Goal: Task Accomplishment & Management: Manage account settings

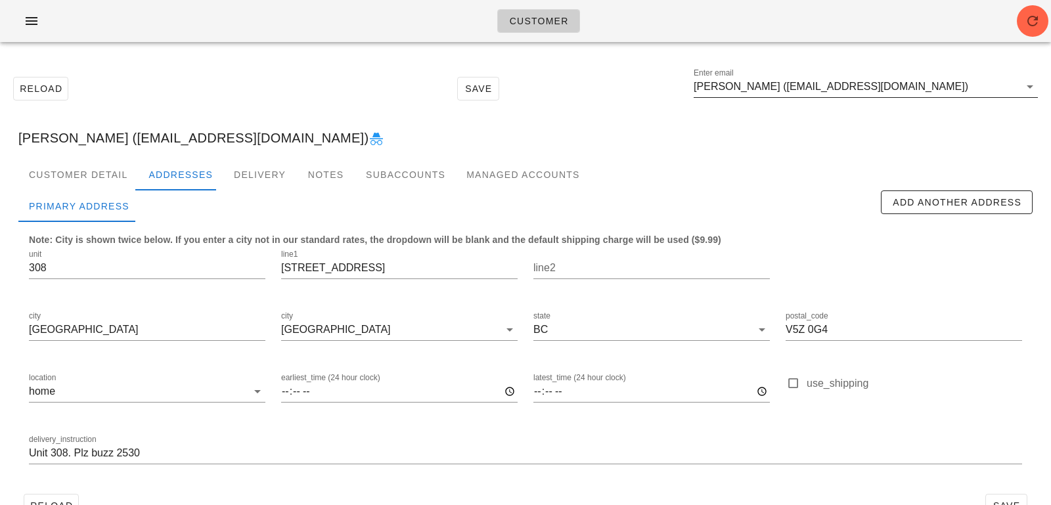
click at [956, 97] on div "Enter email [PERSON_NAME] ([EMAIL_ADDRESS][DOMAIN_NAME])" at bounding box center [866, 86] width 344 height 21
click at [955, 93] on input "[PERSON_NAME] ([EMAIL_ADDRESS][DOMAIN_NAME])" at bounding box center [857, 86] width 326 height 21
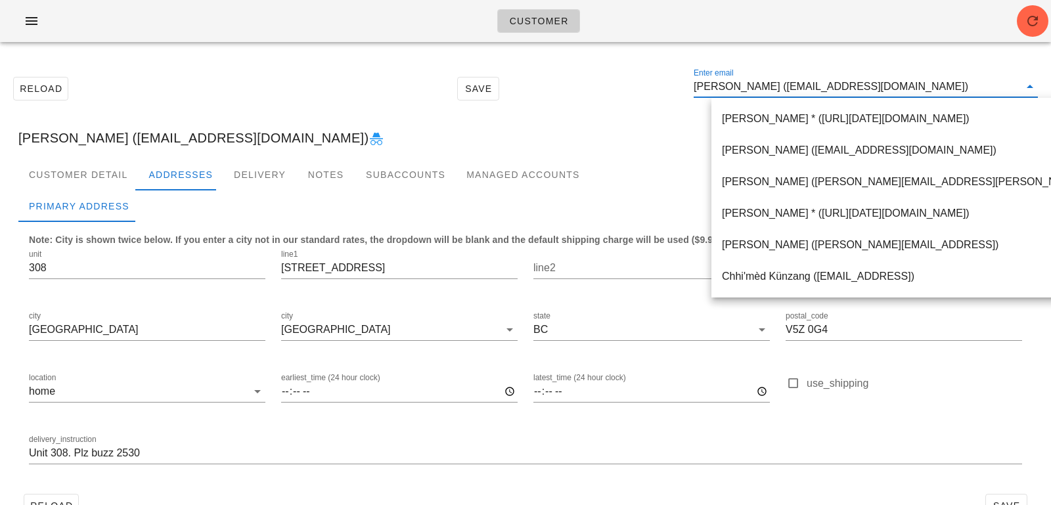
drag, startPoint x: 942, startPoint y: 89, endPoint x: 602, endPoint y: 51, distance: 341.8
click at [608, 56] on div "Reload Save Enter email [PERSON_NAME] ([PERSON_NAME][EMAIL_ADDRESS][DOMAIN_NAME…" at bounding box center [525, 297] width 1051 height 489
paste input "[PERSON_NAME][EMAIL_ADDRESS][PERSON_NAME][DOMAIN_NAME]"
type input "aaron.stryd@gmail.com"
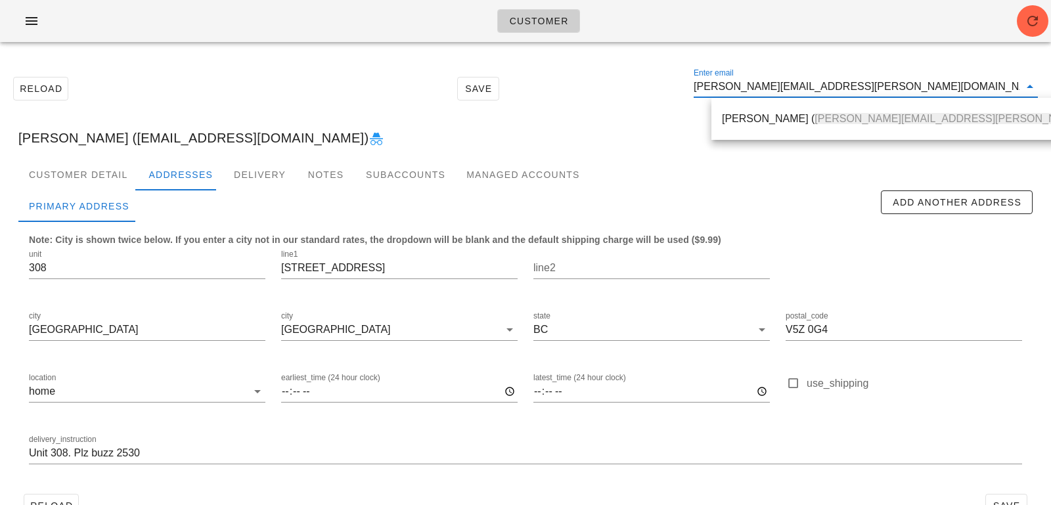
click at [764, 133] on div "Aaron Stryd ( aaron.stryd@gmail.com )" at bounding box center [945, 118] width 447 height 28
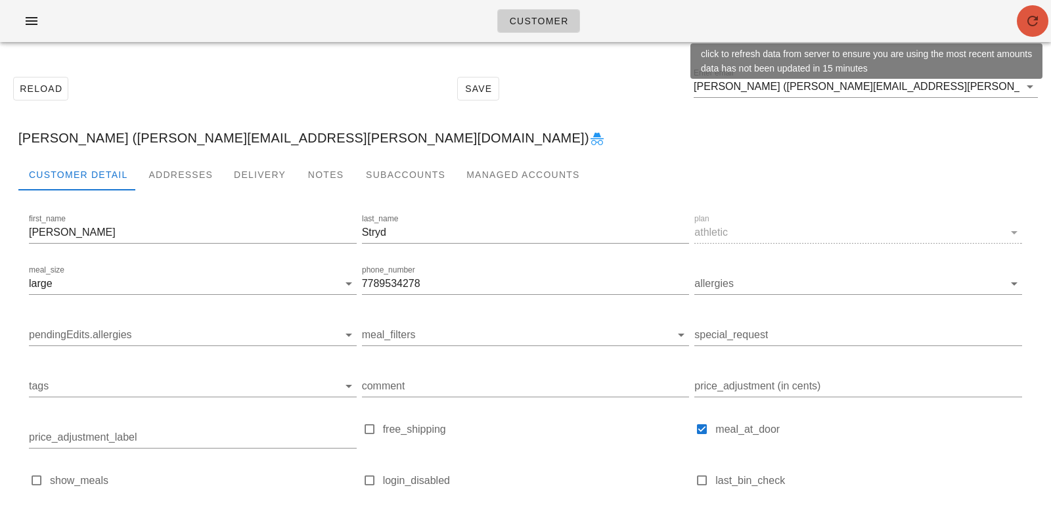
click at [1035, 27] on icon "button" at bounding box center [1033, 21] width 16 height 16
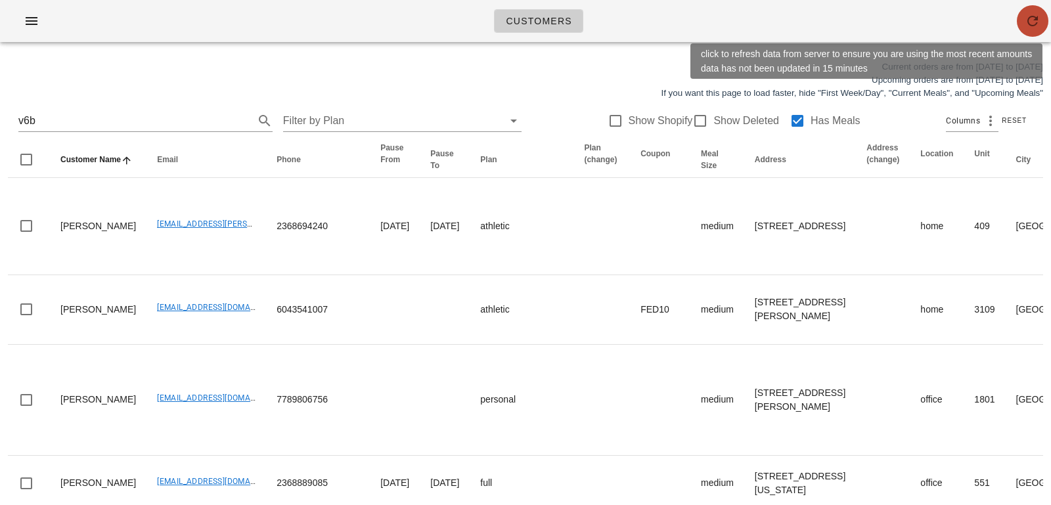
click at [1030, 18] on icon "button" at bounding box center [1033, 21] width 16 height 16
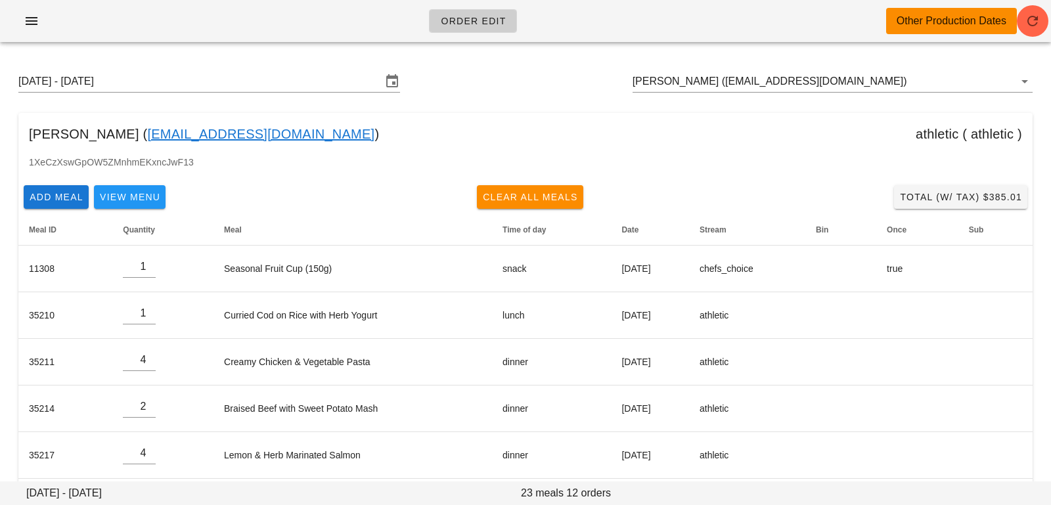
click at [1050, 28] on div "Order Edit Other Production Dates" at bounding box center [525, 21] width 1051 height 42
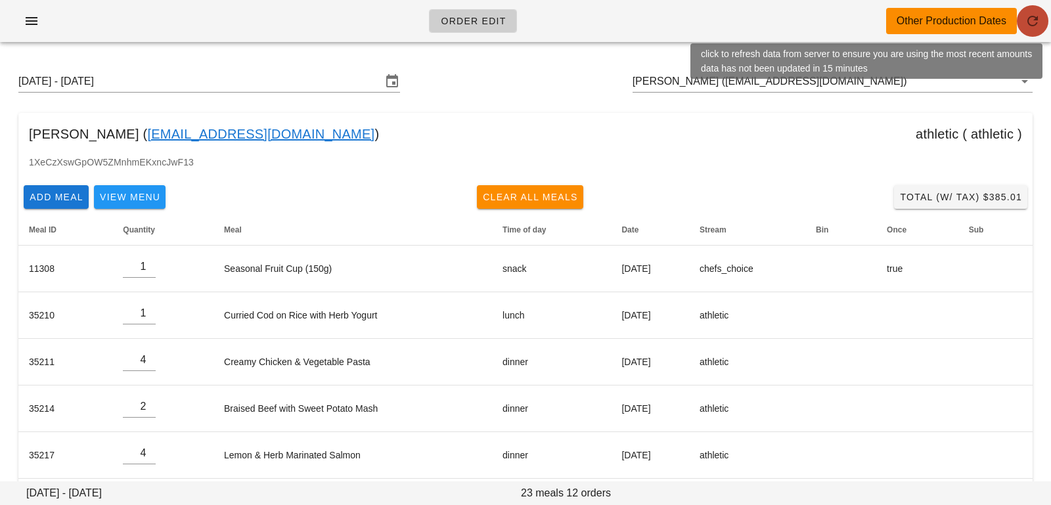
click at [1034, 26] on icon "button" at bounding box center [1033, 21] width 16 height 16
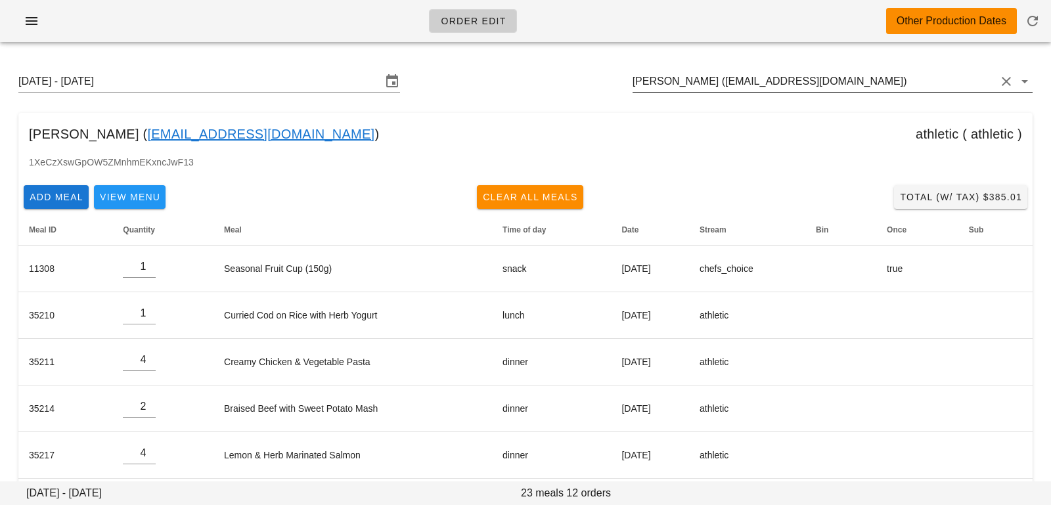
click at [884, 78] on input "David Zhao (yingkai.zhao@outlook.com)" at bounding box center [814, 81] width 363 height 21
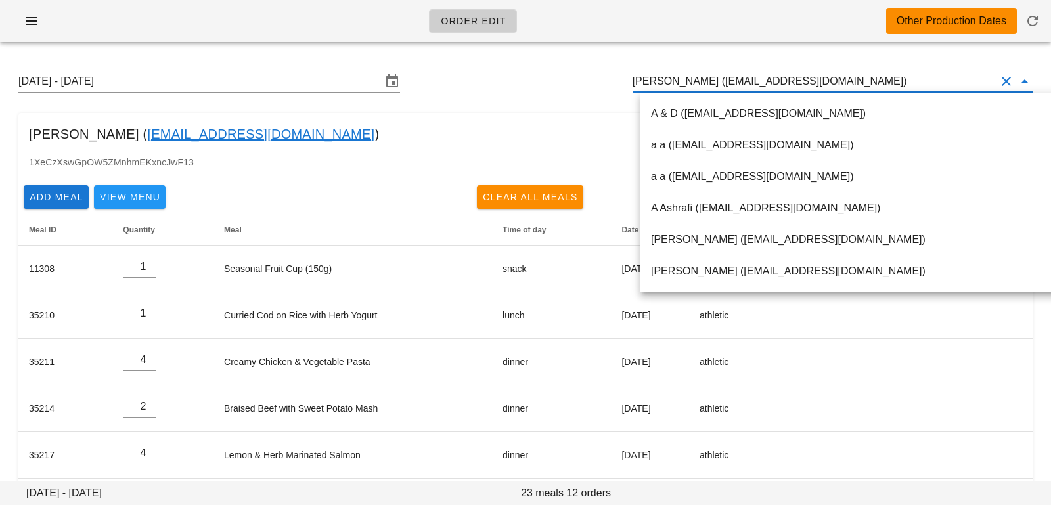
paste input "[PERSON_NAME][EMAIL_ADDRESS][PERSON_NAME][DOMAIN_NAME]"
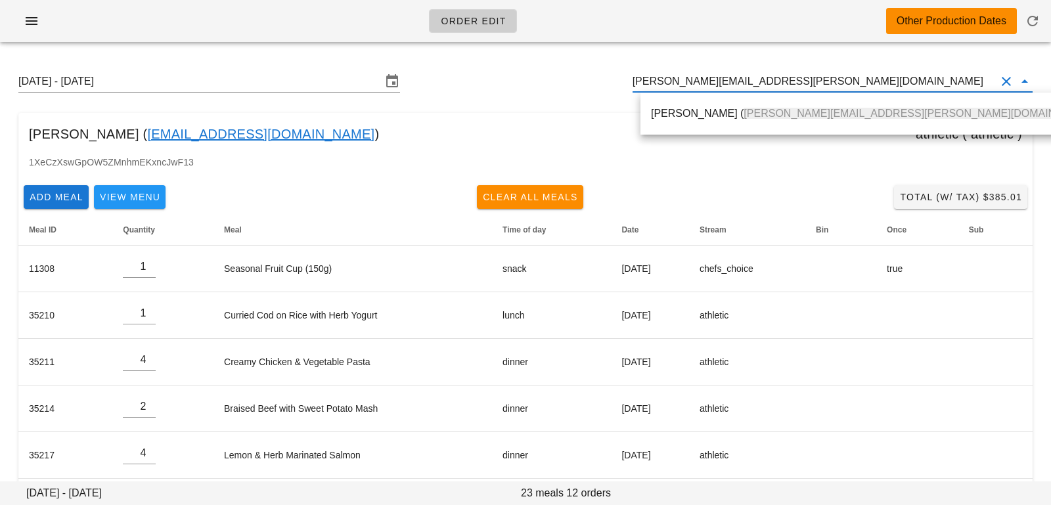
click at [744, 110] on span "[PERSON_NAME][EMAIL_ADDRESS][PERSON_NAME][DOMAIN_NAME]" at bounding box center [919, 113] width 351 height 11
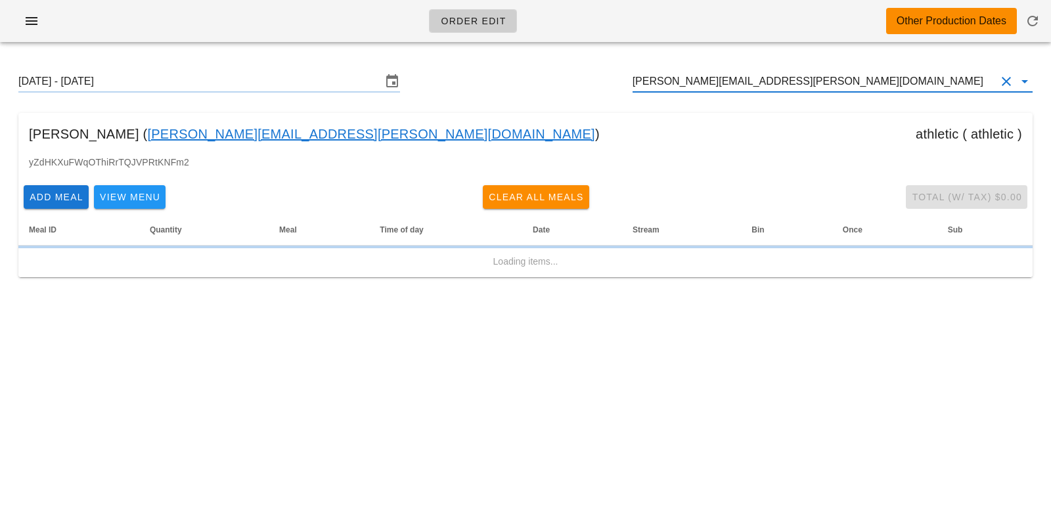
type input "[PERSON_NAME] ([PERSON_NAME][EMAIL_ADDRESS][PERSON_NAME][DOMAIN_NAME])"
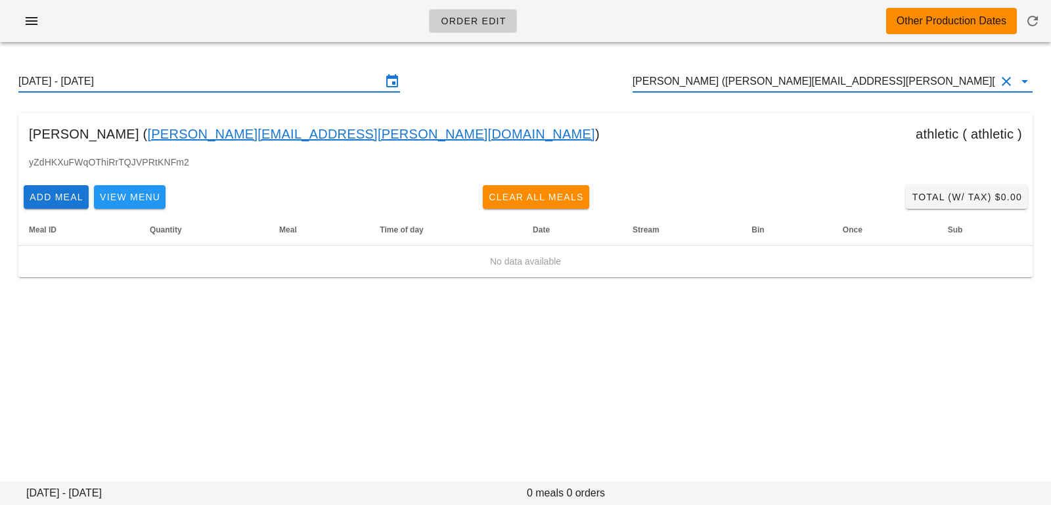
click at [274, 87] on input "Sunday August 24 - Saturday August 30" at bounding box center [199, 81] width 363 height 21
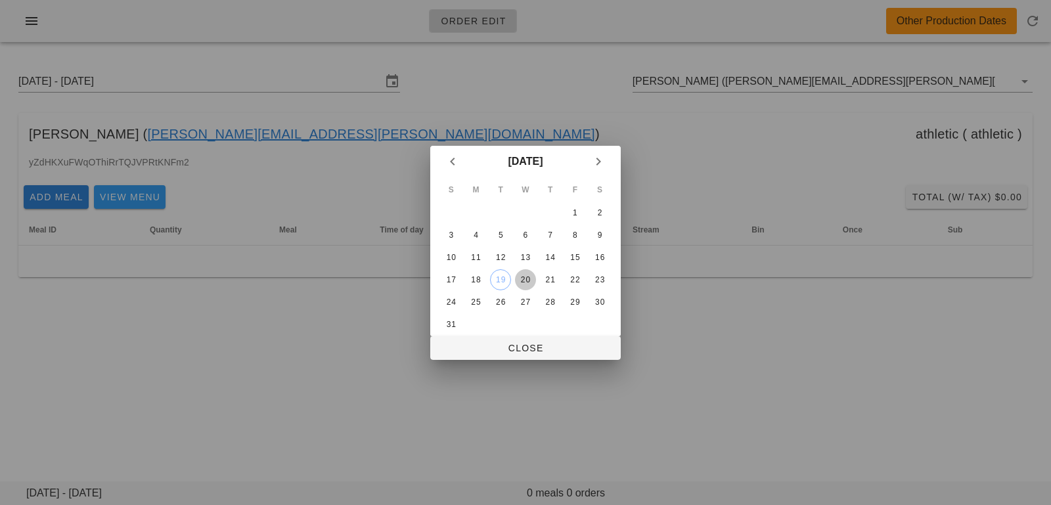
click at [525, 281] on div "20" at bounding box center [525, 279] width 21 height 9
click at [528, 356] on button "Close" at bounding box center [525, 348] width 191 height 24
type input "Sunday August 17 - Saturday August 23"
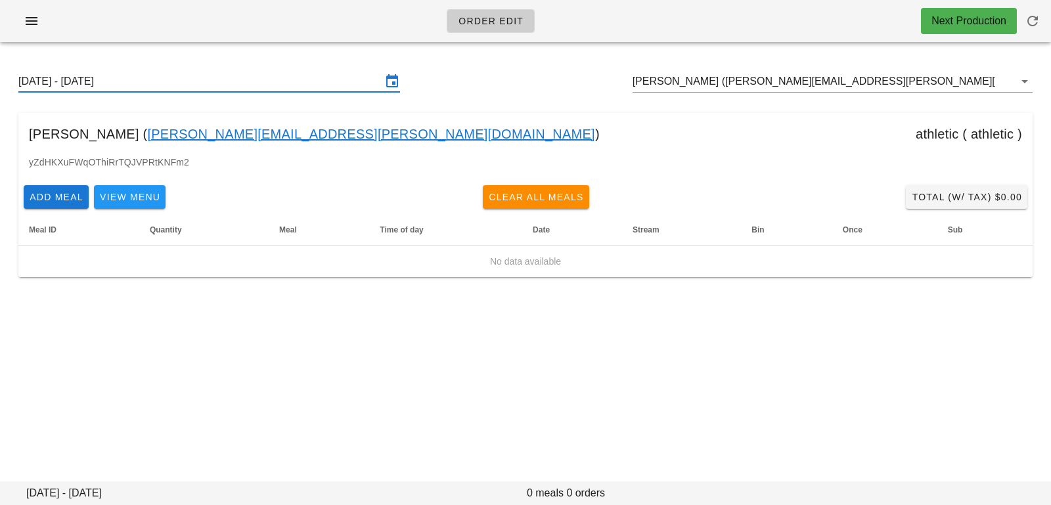
click at [295, 83] on input "Sunday August 17 - Saturday August 23" at bounding box center [199, 81] width 363 height 21
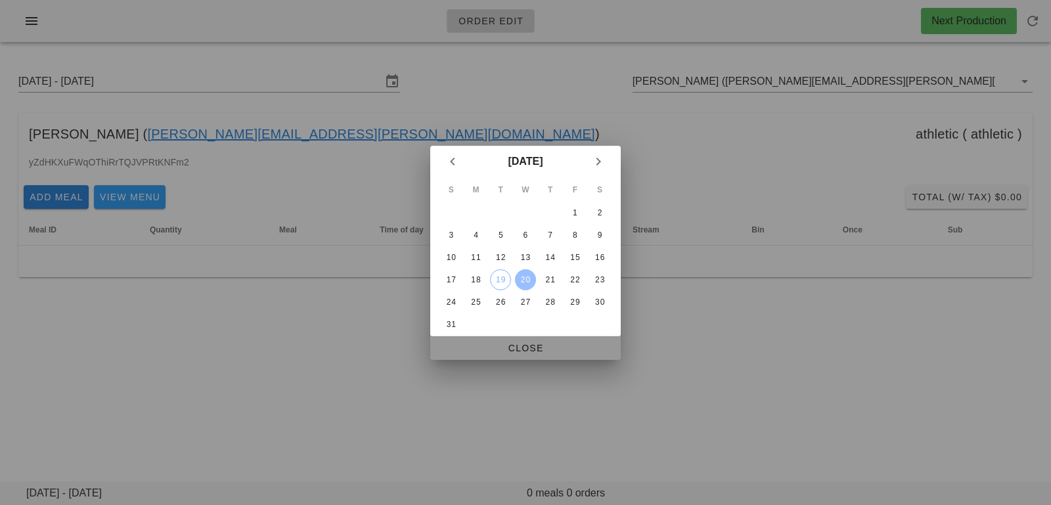
click at [499, 344] on span "Close" at bounding box center [525, 348] width 169 height 11
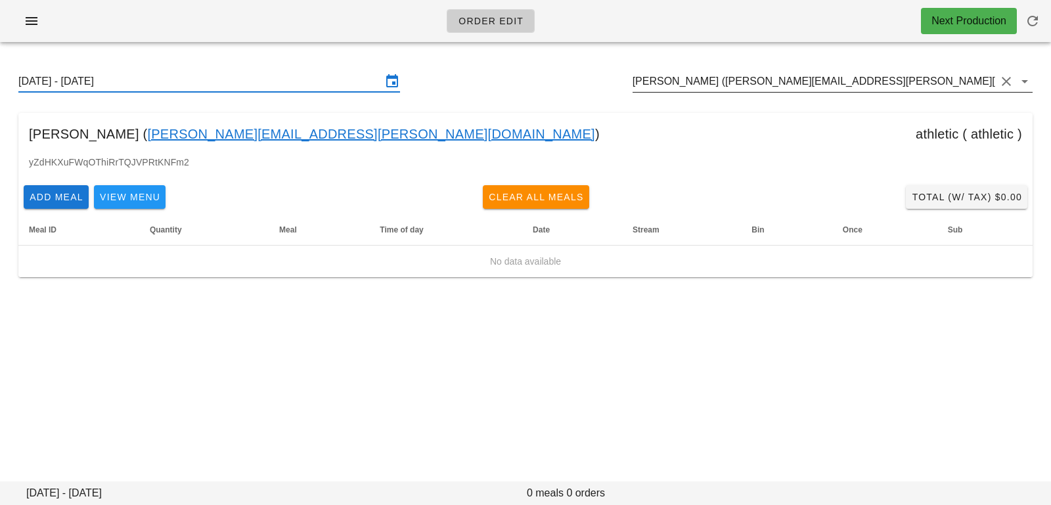
click at [842, 85] on input "[PERSON_NAME] ([PERSON_NAME][EMAIL_ADDRESS][PERSON_NAME][DOMAIN_NAME])" at bounding box center [814, 81] width 363 height 21
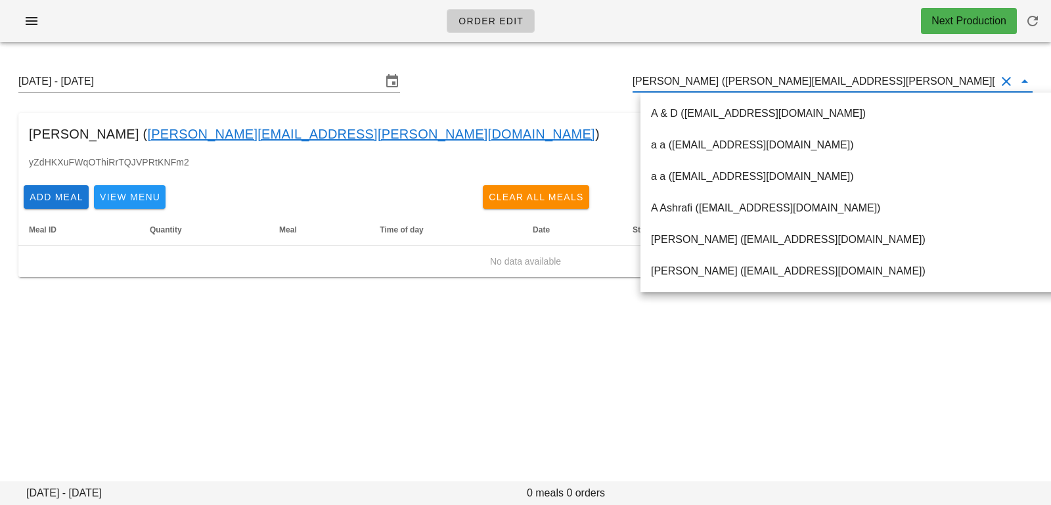
paste input "[EMAIL_ADDRESS][DOMAIN_NAME]"
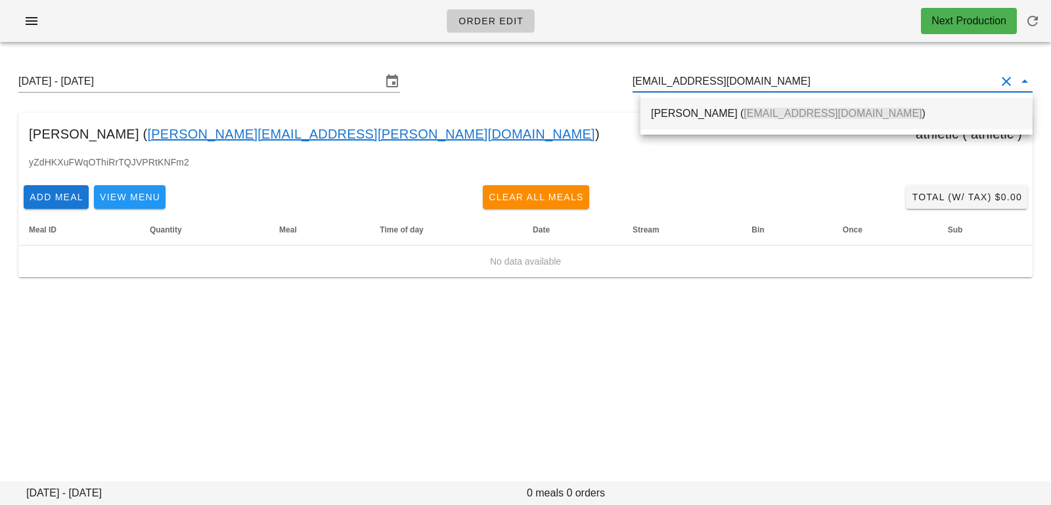
click at [801, 125] on div "[PERSON_NAME] ( [EMAIL_ADDRESS][DOMAIN_NAME] )" at bounding box center [836, 113] width 371 height 28
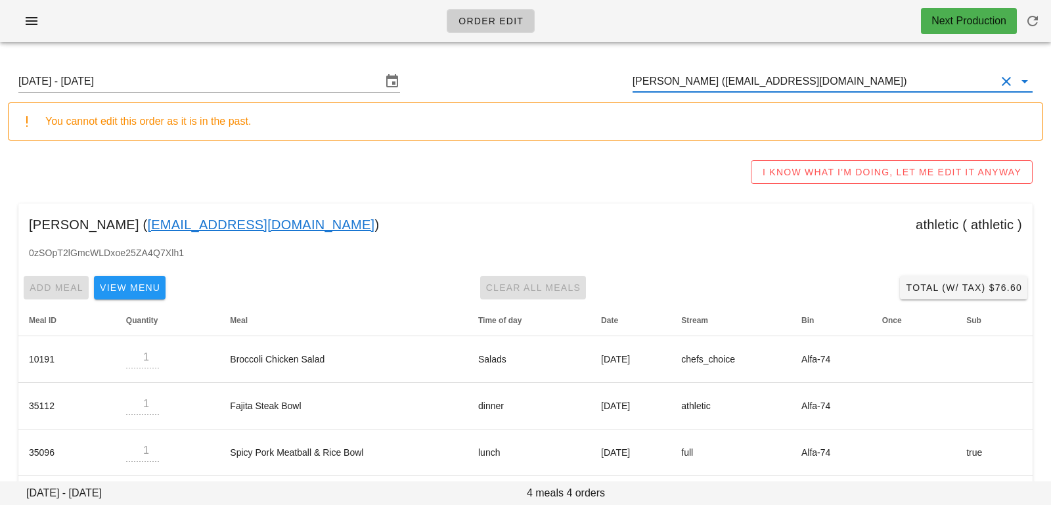
type input "[PERSON_NAME] ([EMAIL_ADDRESS][DOMAIN_NAME])"
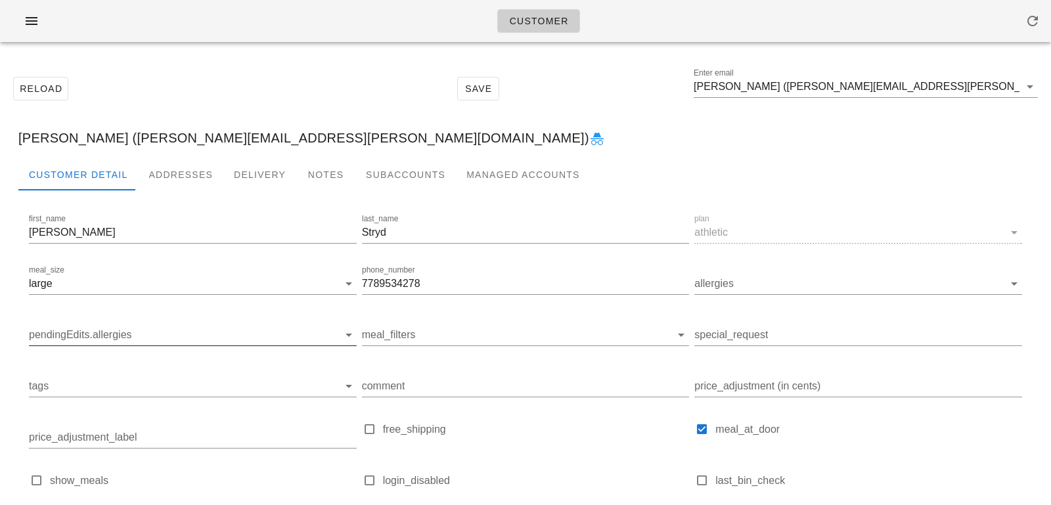
click at [186, 327] on input "pendingEdits.allergies" at bounding box center [182, 335] width 307 height 21
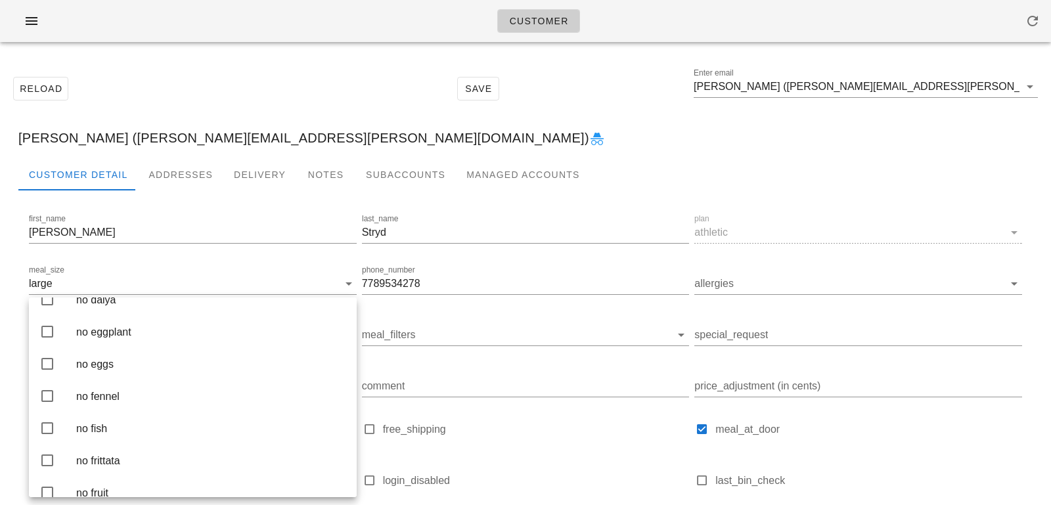
scroll to position [1271, 0]
click at [214, 286] on div "no dairy" at bounding box center [211, 272] width 270 height 28
click at [330, 121] on div "[PERSON_NAME] ([PERSON_NAME][EMAIL_ADDRESS][PERSON_NAME][DOMAIN_NAME])" at bounding box center [525, 138] width 1035 height 42
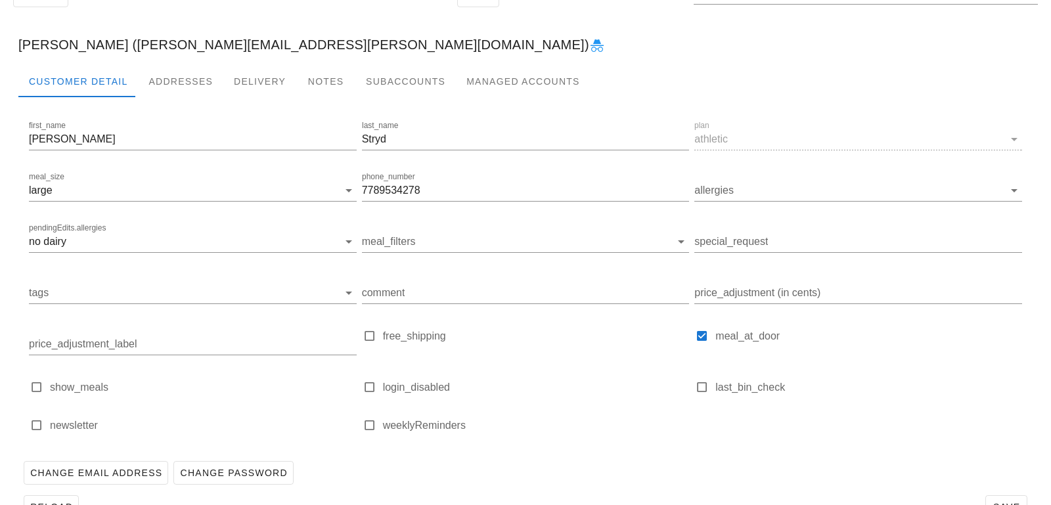
scroll to position [130, 0]
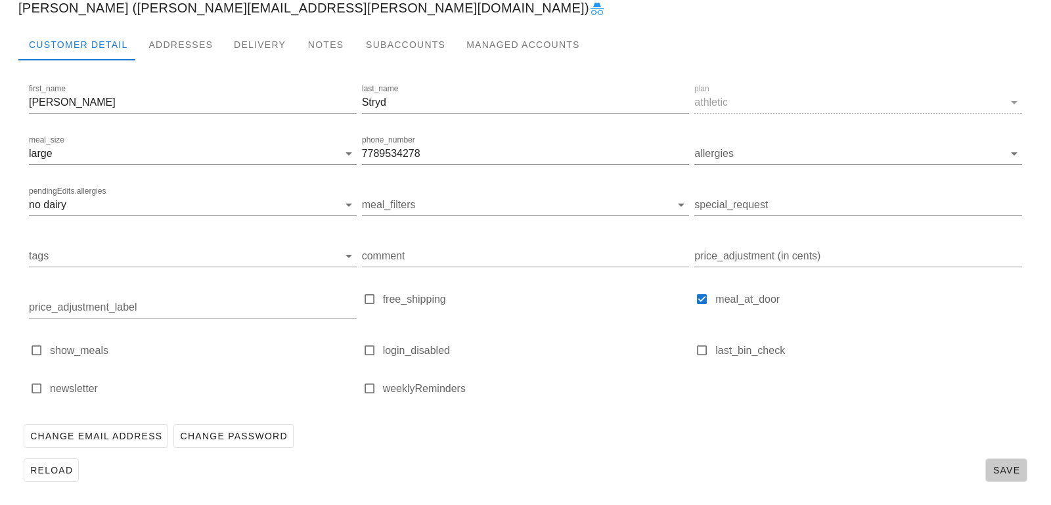
click at [1003, 466] on span "Save" at bounding box center [1006, 470] width 30 height 11
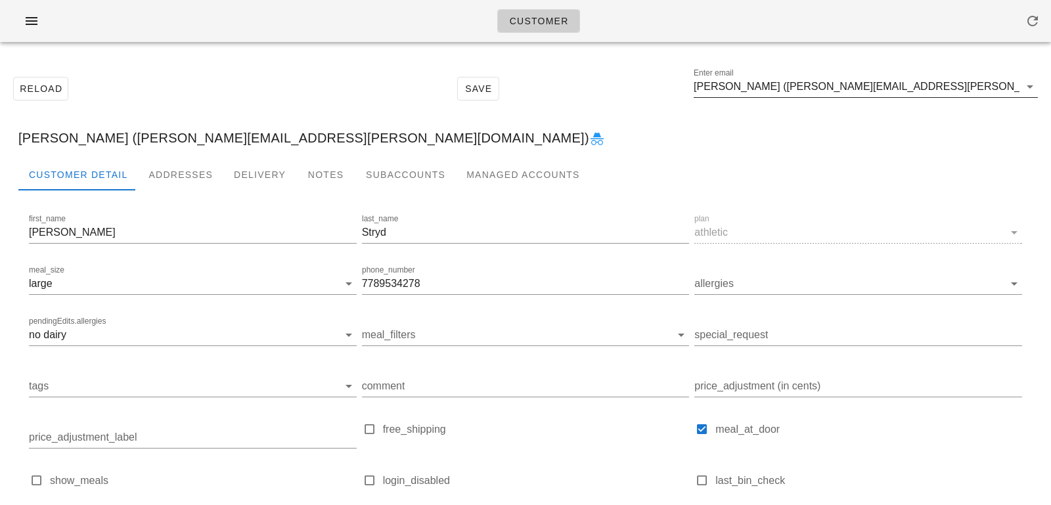
click at [951, 89] on input "[PERSON_NAME] ([PERSON_NAME][EMAIL_ADDRESS][PERSON_NAME][DOMAIN_NAME])" at bounding box center [857, 86] width 326 height 21
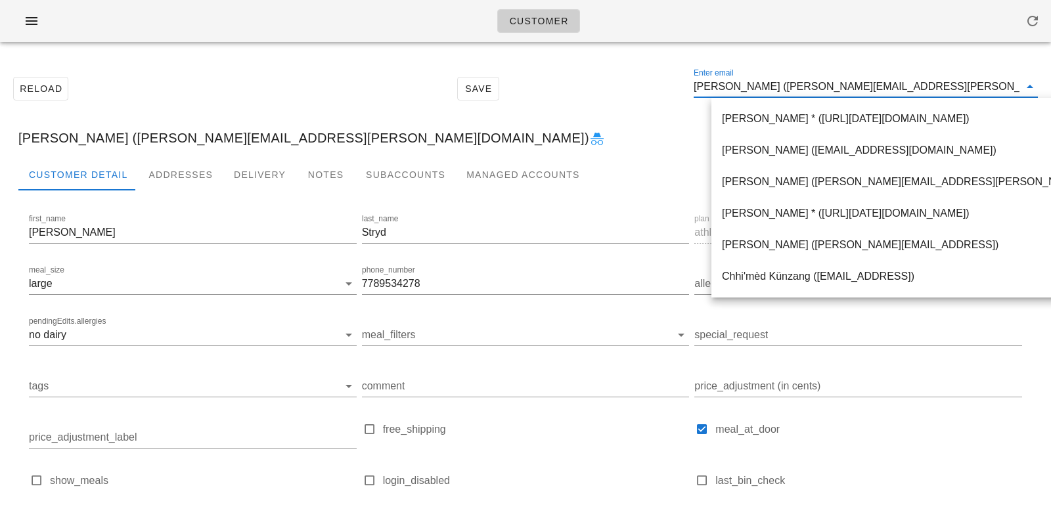
paste input "[EMAIL_ADDRESS][DOMAIN_NAME]"
type input "[EMAIL_ADDRESS][DOMAIN_NAME]"
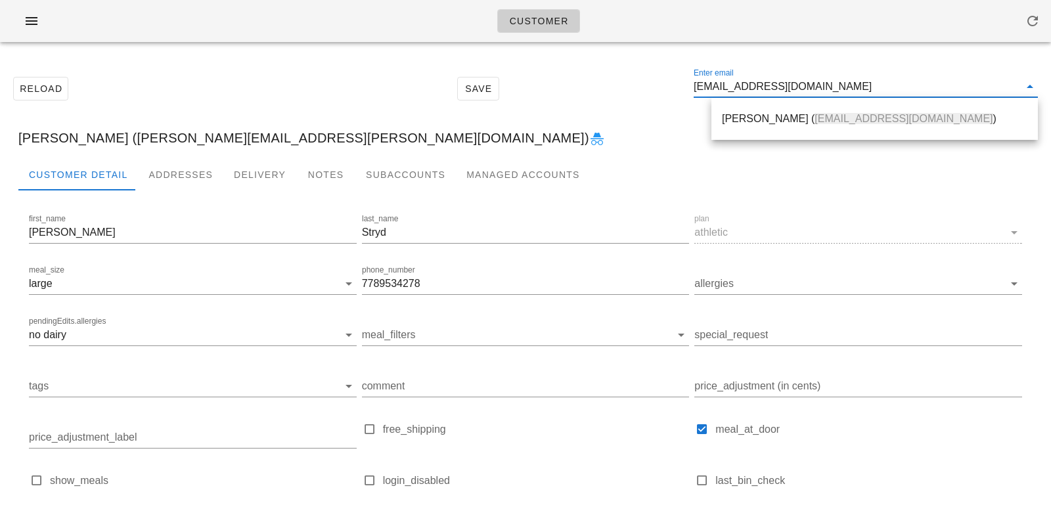
click at [853, 121] on span "[EMAIL_ADDRESS][DOMAIN_NAME]" at bounding box center [904, 118] width 178 height 11
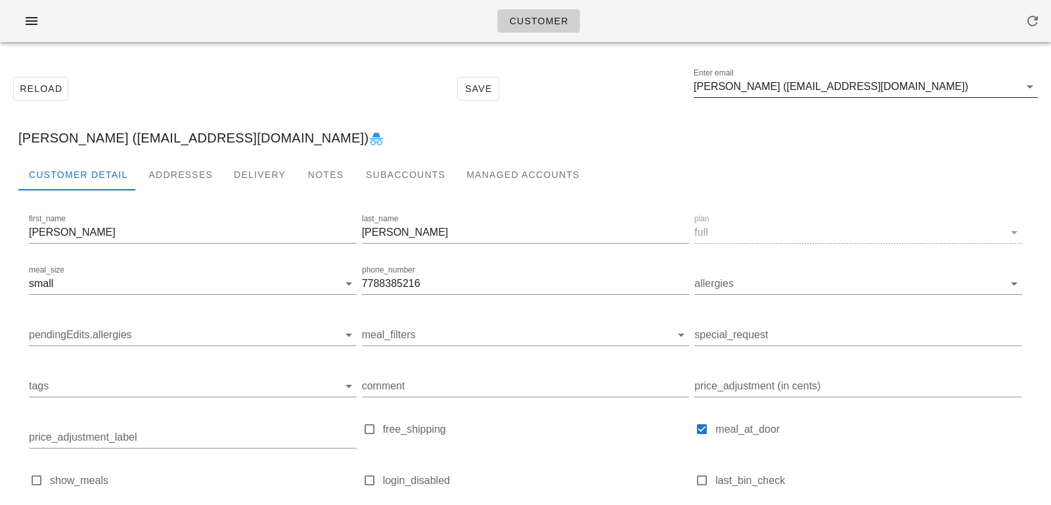
click at [813, 79] on input "[PERSON_NAME] ([EMAIL_ADDRESS][DOMAIN_NAME])" at bounding box center [857, 86] width 326 height 21
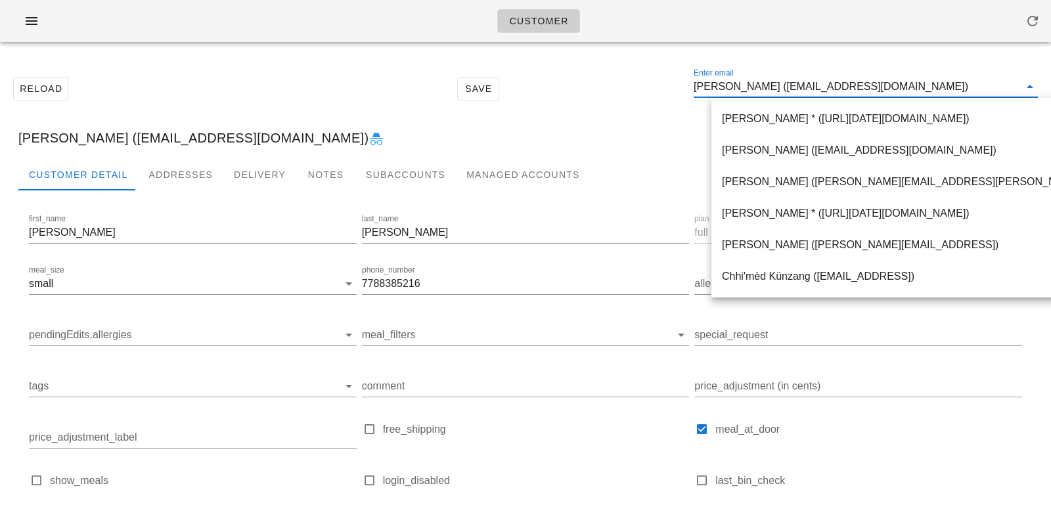
drag, startPoint x: 929, startPoint y: 86, endPoint x: 642, endPoint y: 58, distance: 287.8
click at [654, 68] on div "Reload Save Enter email [PERSON_NAME] ([EMAIL_ADDRESS][DOMAIN_NAME])" at bounding box center [525, 88] width 1035 height 56
click at [151, 182] on div "Addresses" at bounding box center [180, 175] width 85 height 32
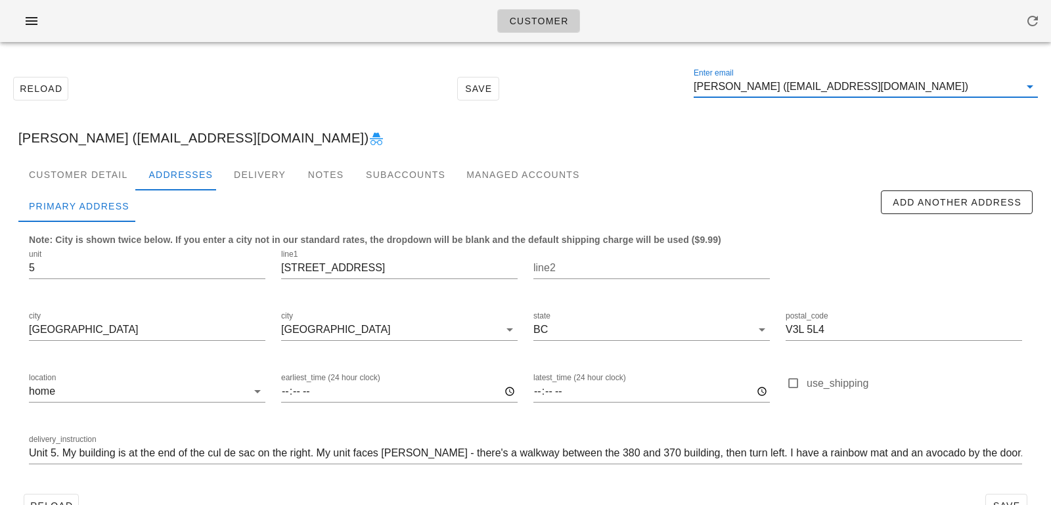
drag, startPoint x: 957, startPoint y: 83, endPoint x: 816, endPoint y: 70, distance: 141.1
click at [821, 75] on div "Enter email [PERSON_NAME] ([EMAIL_ADDRESS][DOMAIN_NAME])" at bounding box center [866, 89] width 344 height 43
click at [928, 78] on input "[PERSON_NAME] ([EMAIL_ADDRESS][DOMAIN_NAME])" at bounding box center [857, 86] width 326 height 21
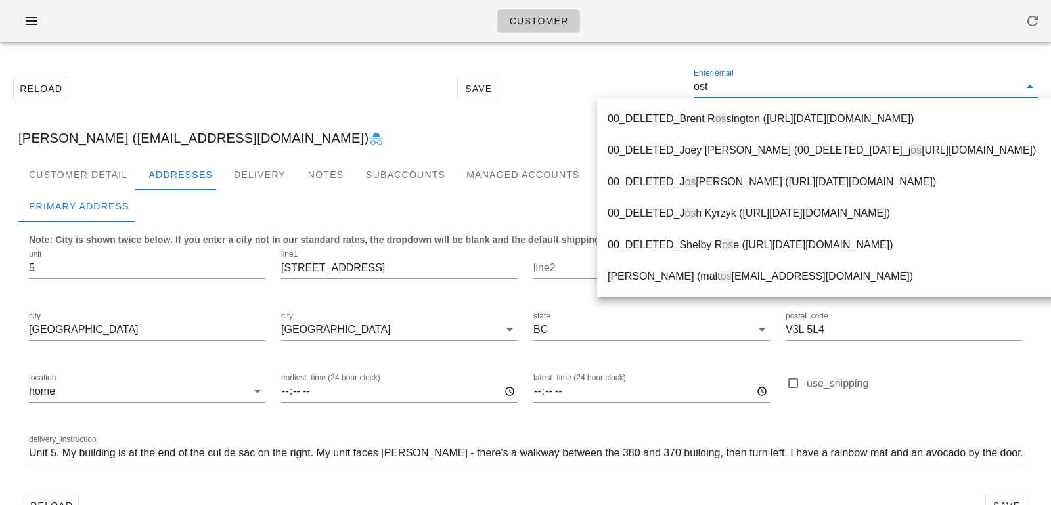
type input "ostl"
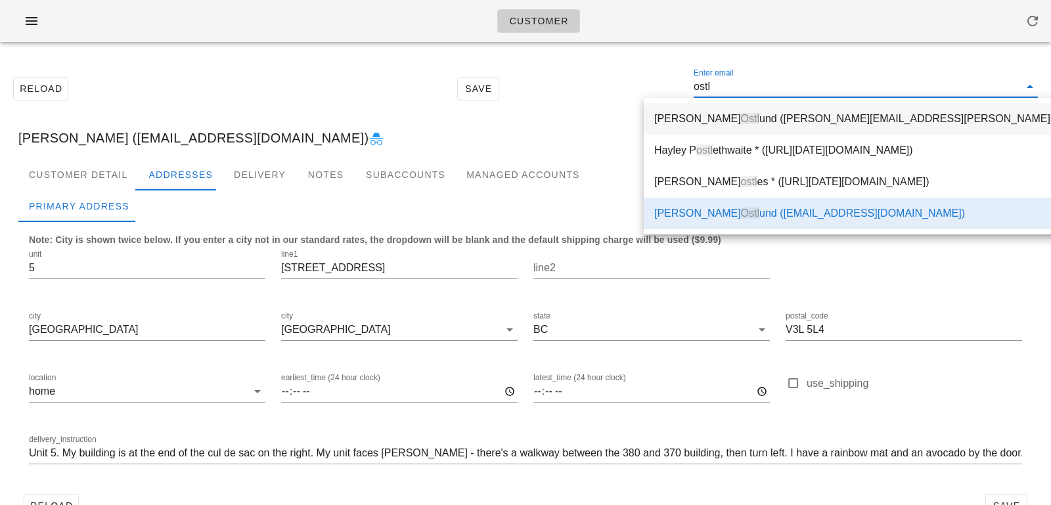
click at [806, 124] on div "[PERSON_NAME] und ([PERSON_NAME][EMAIL_ADDRESS][PERSON_NAME][DOMAIN_NAME])" at bounding box center [896, 118] width 484 height 12
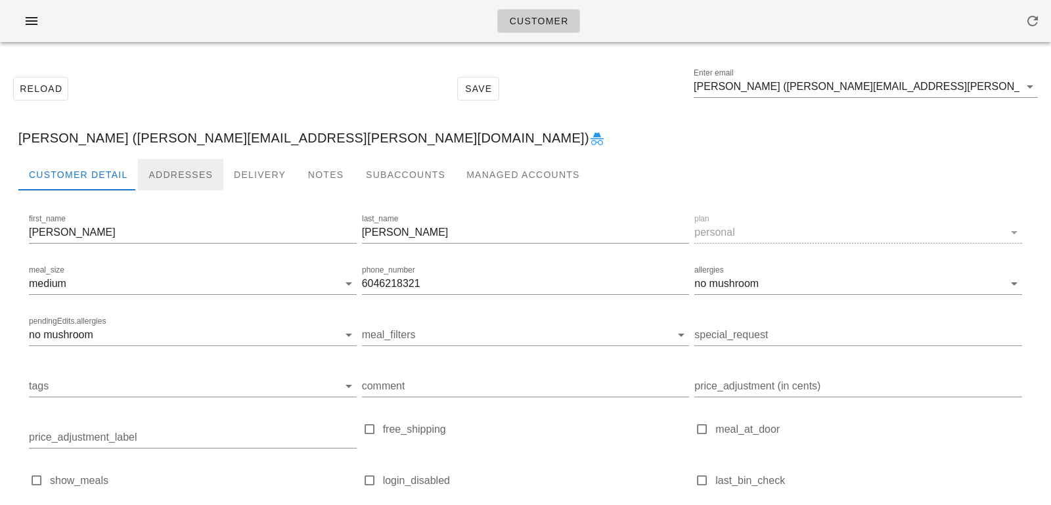
click at [179, 172] on div "Addresses" at bounding box center [180, 175] width 85 height 32
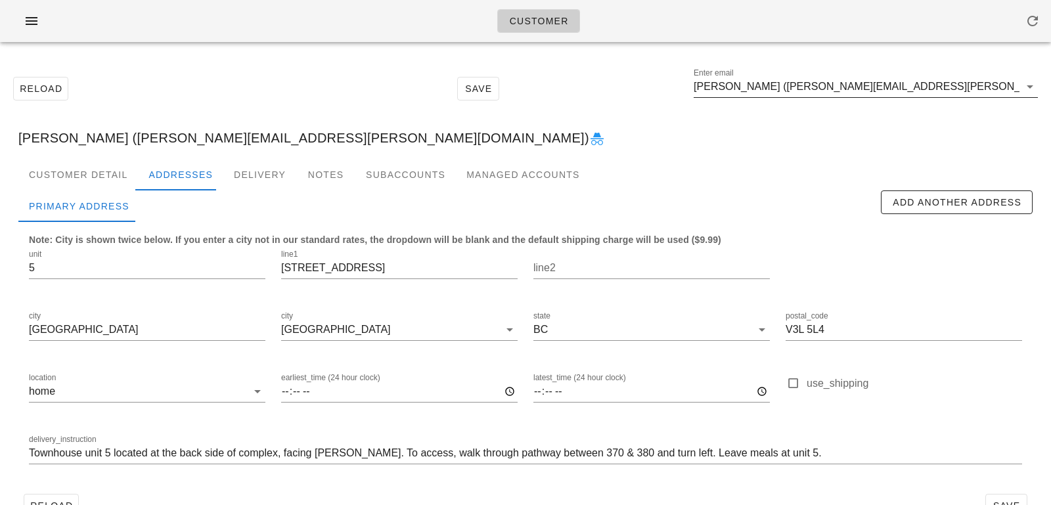
click at [926, 93] on input "[PERSON_NAME] ([PERSON_NAME][EMAIL_ADDRESS][PERSON_NAME][DOMAIN_NAME])" at bounding box center [857, 86] width 326 height 21
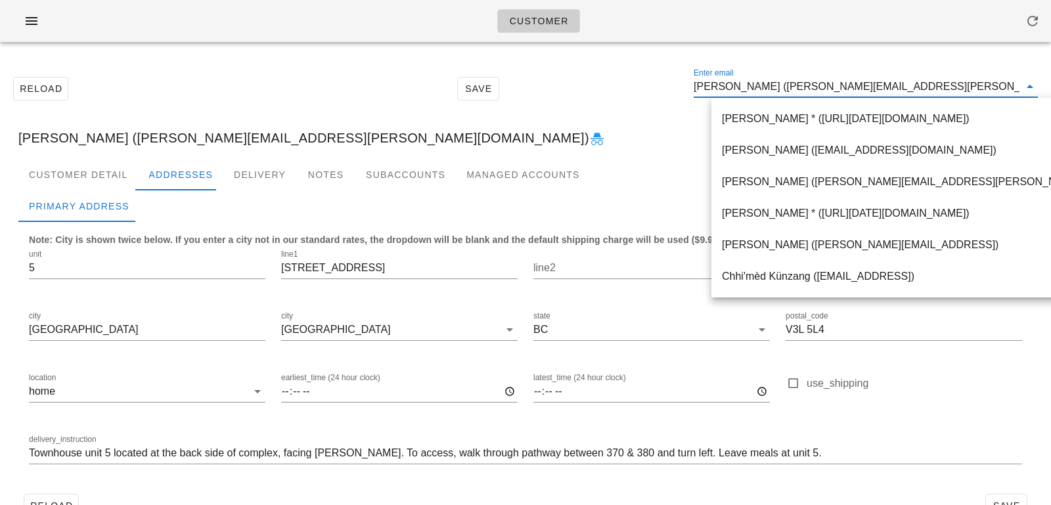
paste input "[PERSON_NAME][EMAIL_ADDRESS][PERSON_NAME][DOMAIN_NAME]"
type input "[PERSON_NAME][EMAIL_ADDRESS][PERSON_NAME][DOMAIN_NAME]"
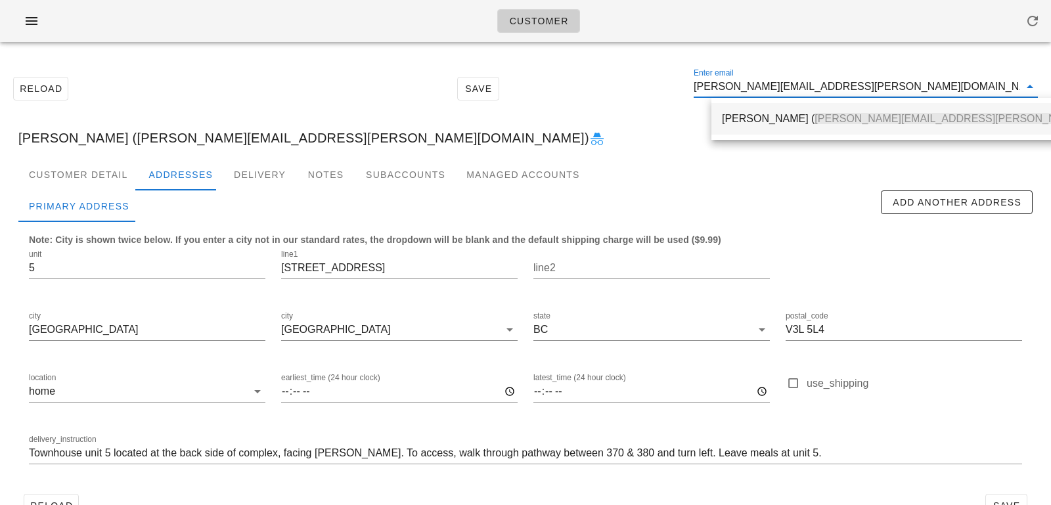
click at [872, 114] on span "[PERSON_NAME][EMAIL_ADDRESS][PERSON_NAME][DOMAIN_NAME]" at bounding box center [990, 118] width 351 height 11
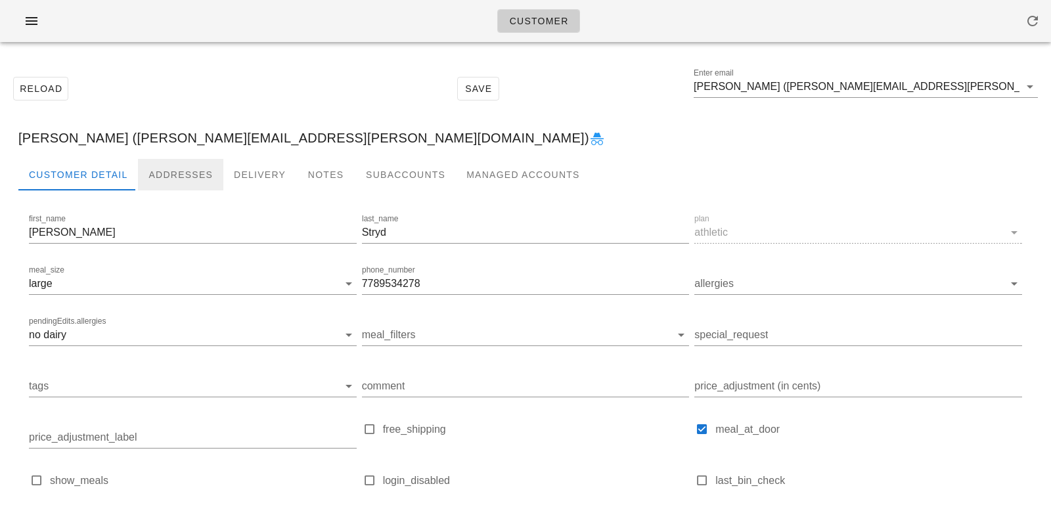
click at [147, 169] on div "Addresses" at bounding box center [180, 175] width 85 height 32
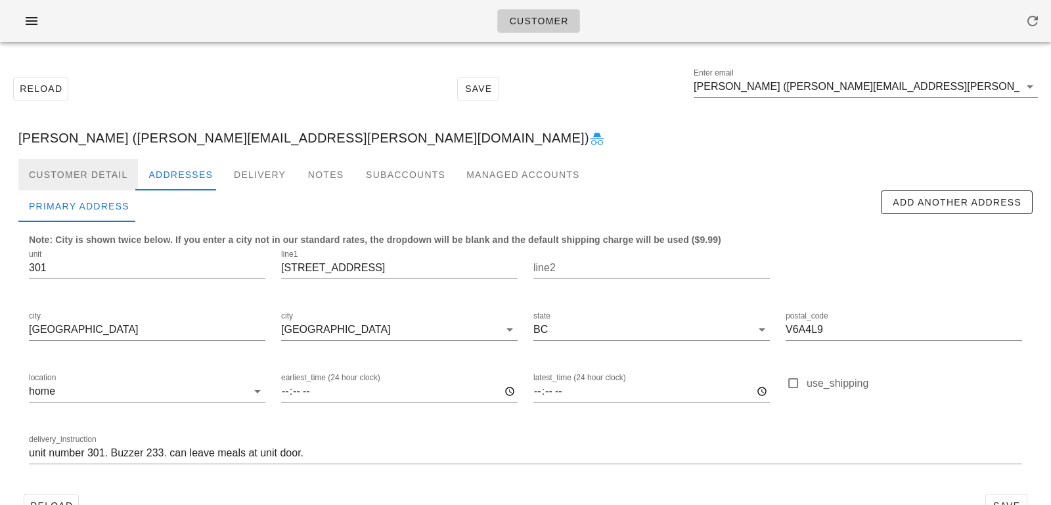
click at [108, 179] on div "Customer Detail" at bounding box center [78, 175] width 120 height 32
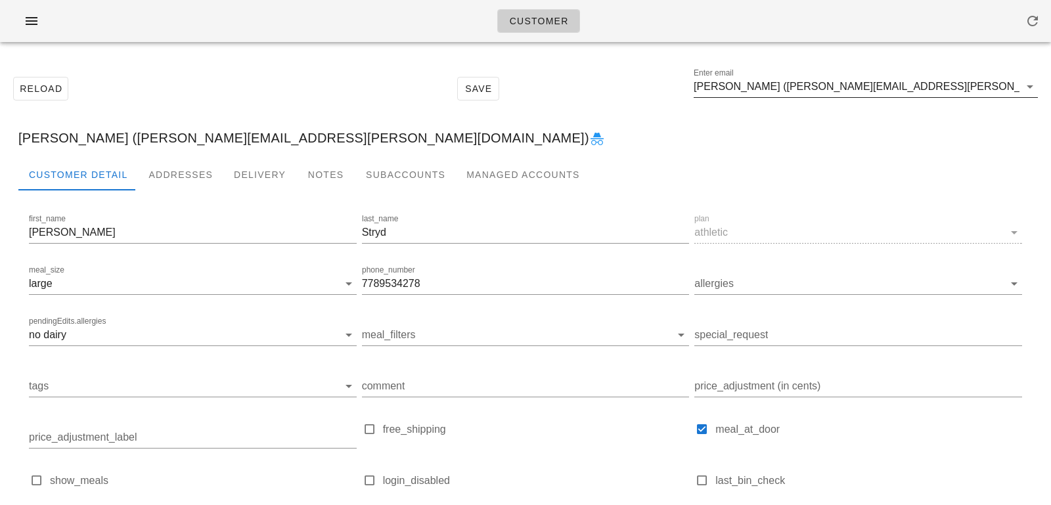
click at [922, 91] on input "[PERSON_NAME] ([PERSON_NAME][EMAIL_ADDRESS][PERSON_NAME][DOMAIN_NAME])" at bounding box center [857, 86] width 326 height 21
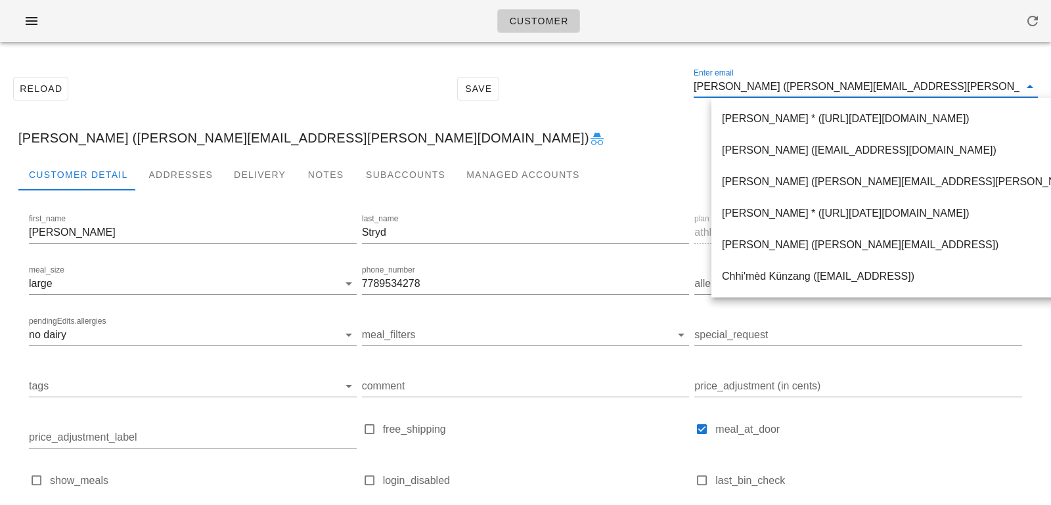
paste input "[EMAIL_ADDRESS][DOMAIN_NAME]"
type input "[EMAIL_ADDRESS][DOMAIN_NAME]"
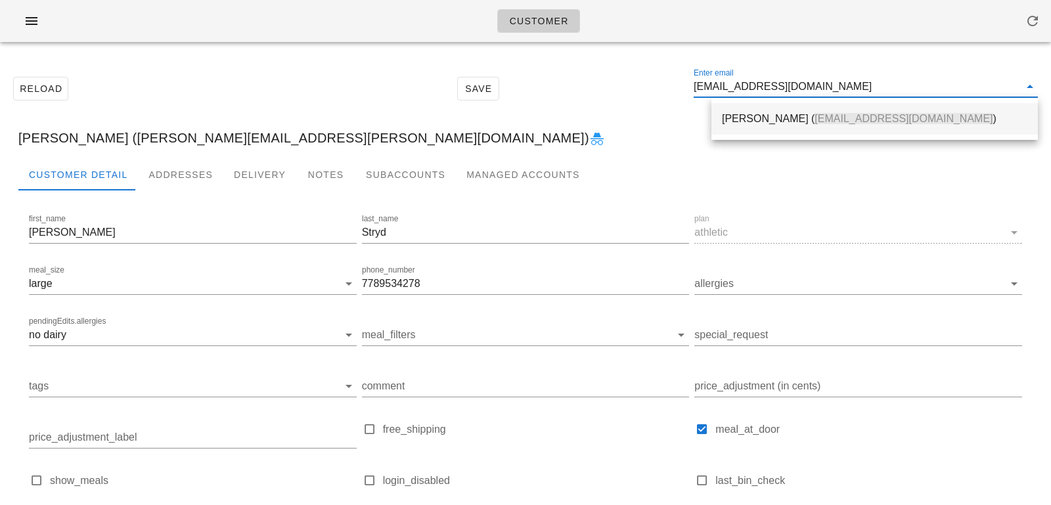
click at [841, 106] on div "[PERSON_NAME] ( [EMAIL_ADDRESS][DOMAIN_NAME] )" at bounding box center [874, 118] width 305 height 28
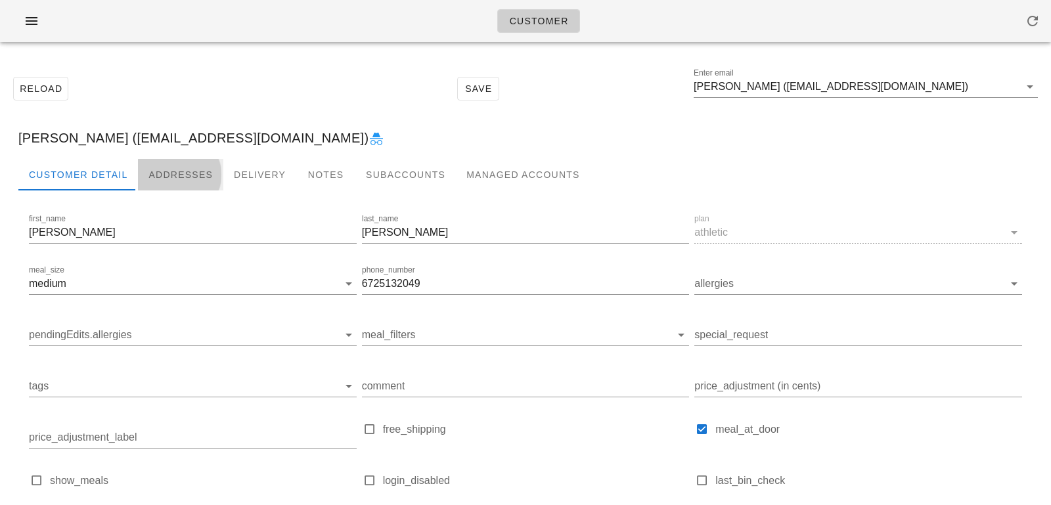
click at [166, 167] on div "Addresses" at bounding box center [180, 175] width 85 height 32
